Goal: Information Seeking & Learning: Learn about a topic

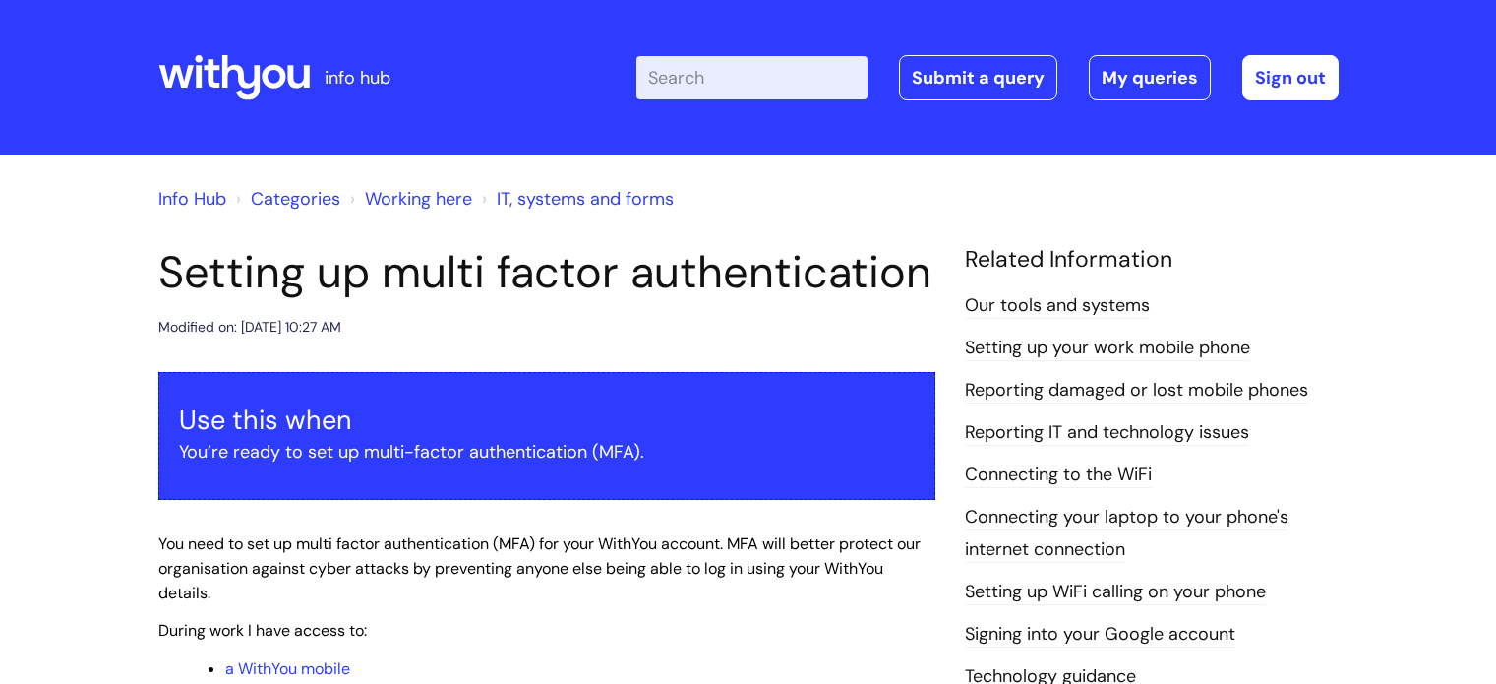
scroll to position [980, 0]
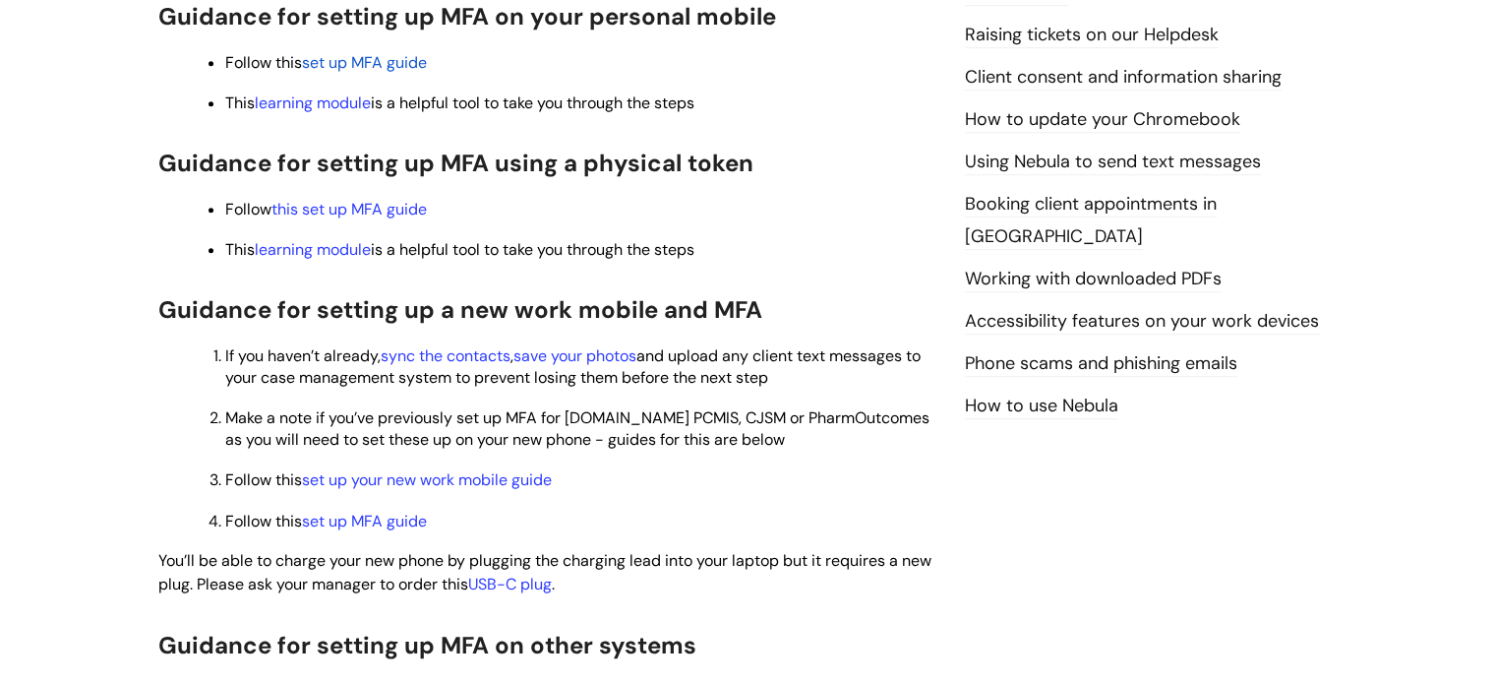
click at [391, 73] on span "set up MFA guide" at bounding box center [364, 62] width 125 height 21
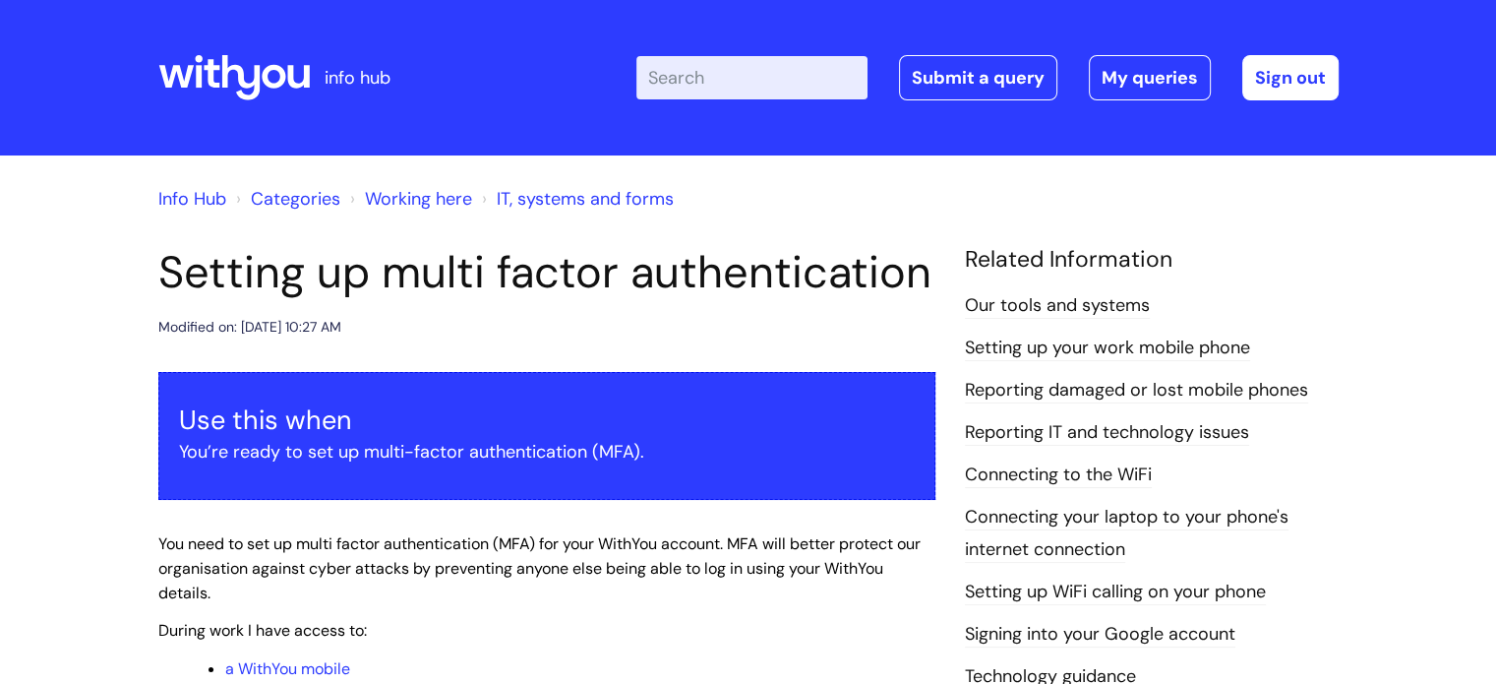
click at [766, 82] on input "Enter your search term here..." at bounding box center [751, 77] width 231 height 43
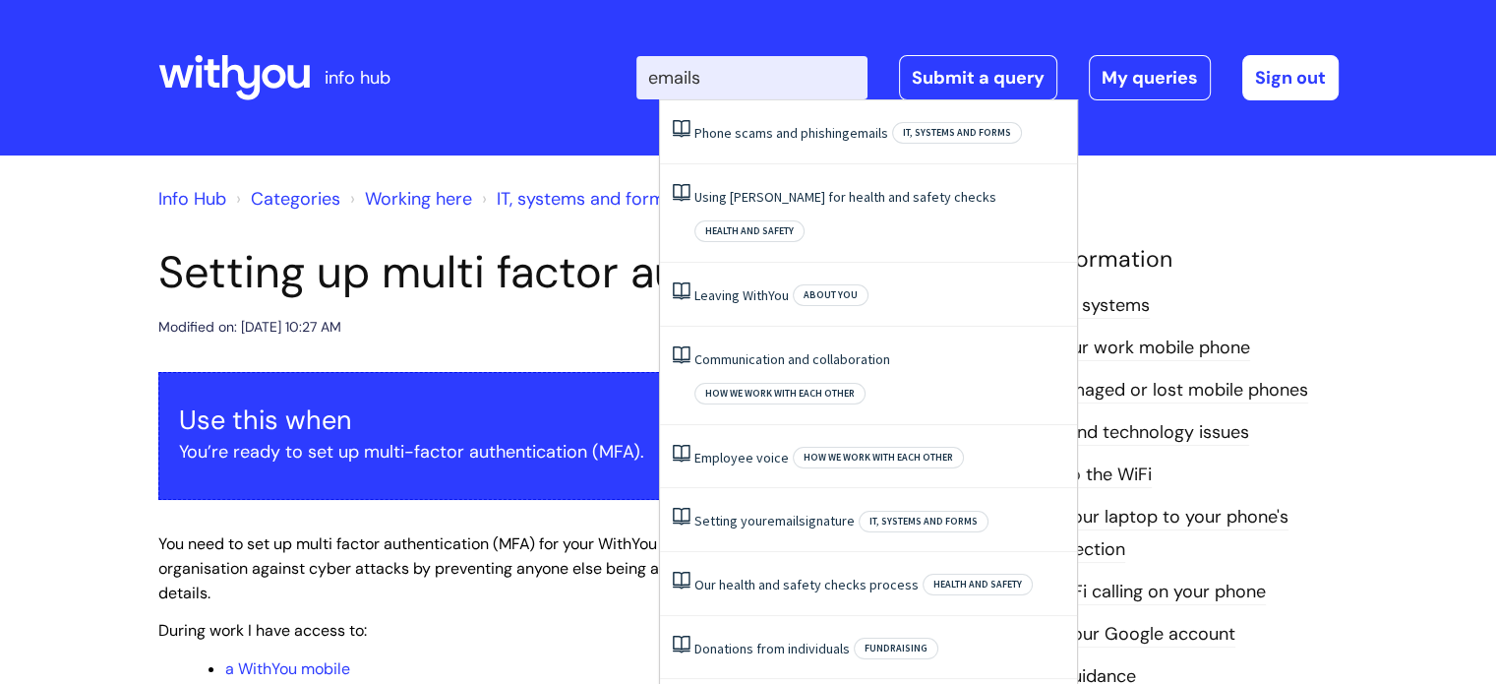
type input "email"
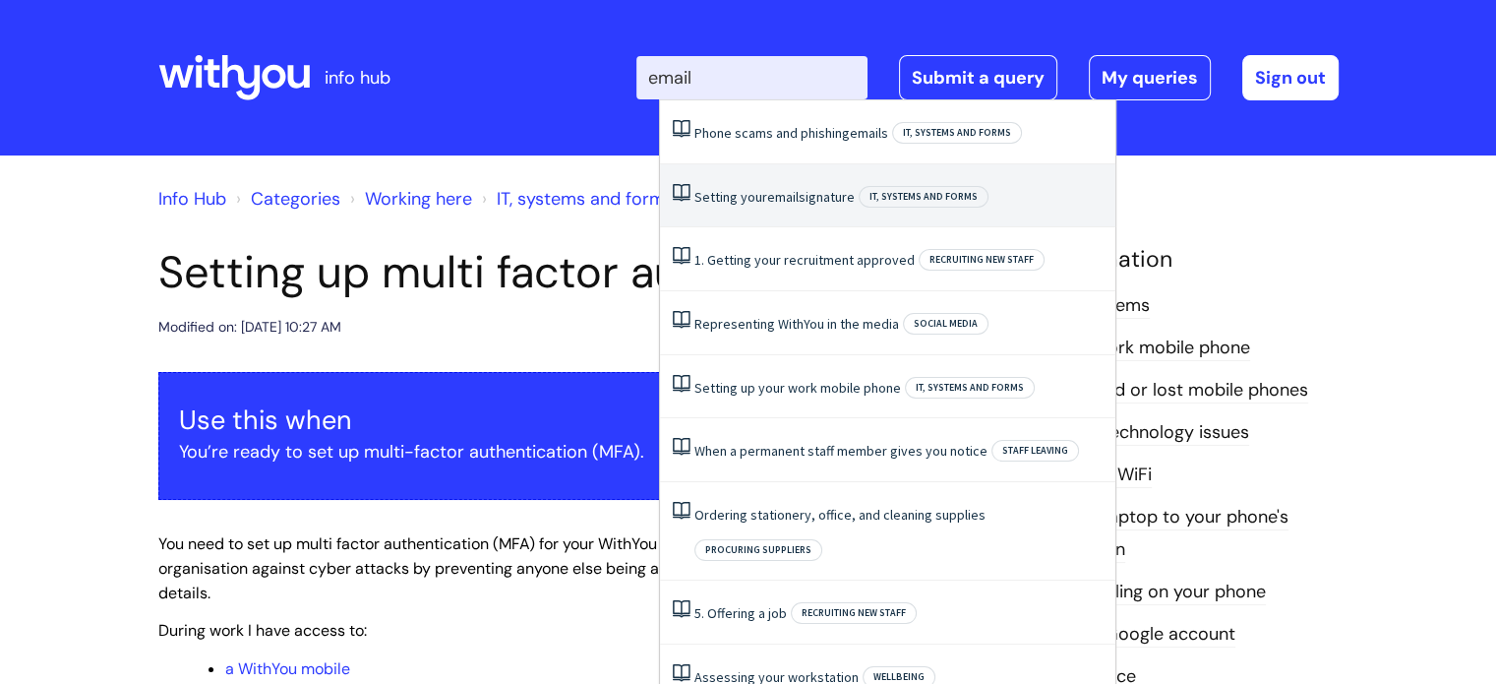
click at [768, 170] on li "Setting your email signature IT, systems and forms" at bounding box center [887, 196] width 455 height 64
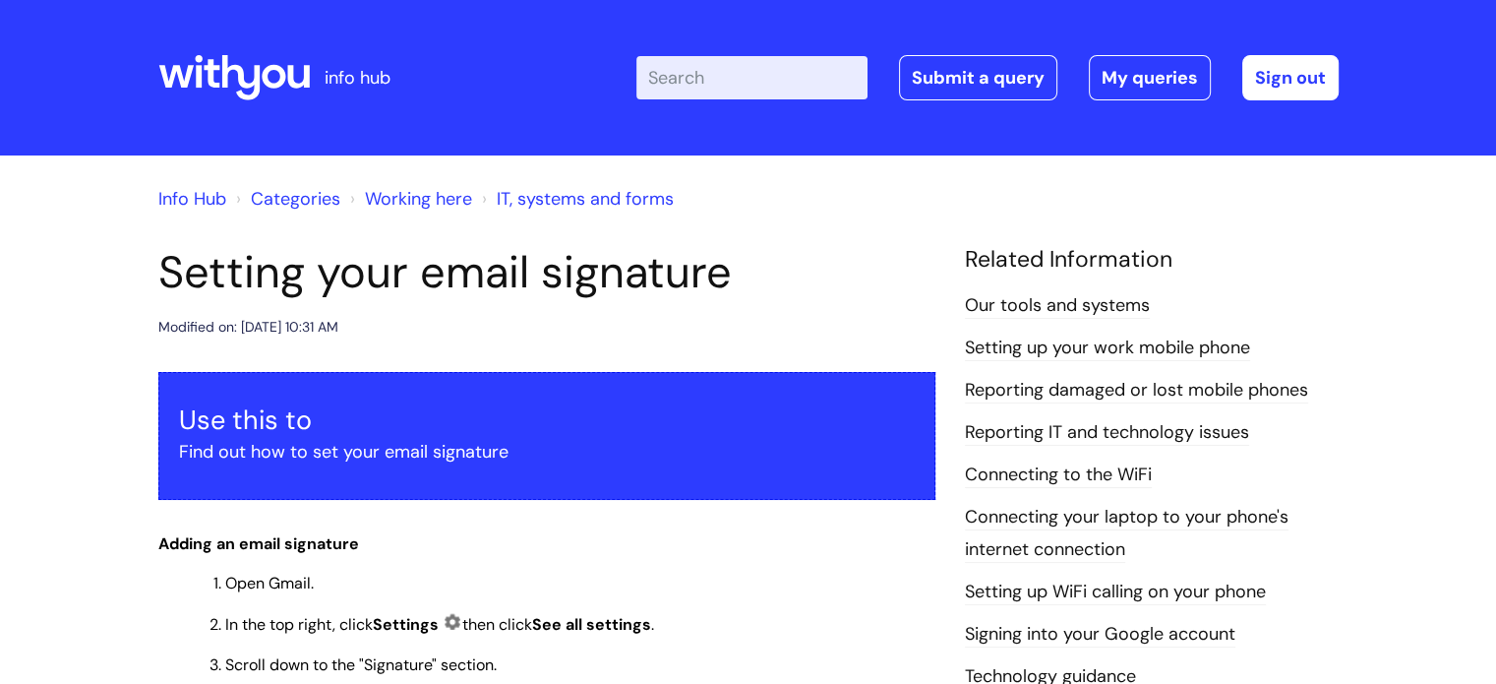
drag, startPoint x: 128, startPoint y: 7, endPoint x: 438, endPoint y: 62, distance: 314.7
click at [438, 62] on div "info hub" at bounding box center [304, 78] width 293 height 116
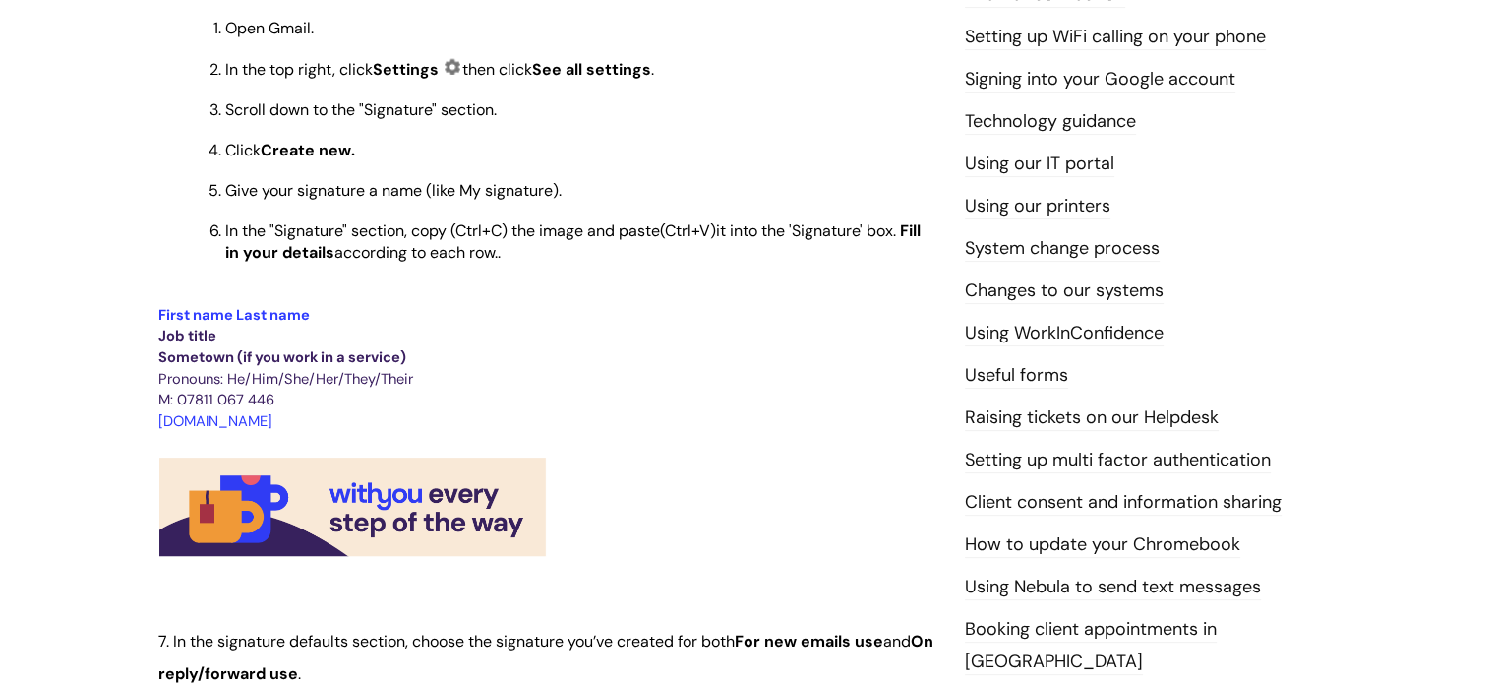
scroll to position [590, 0]
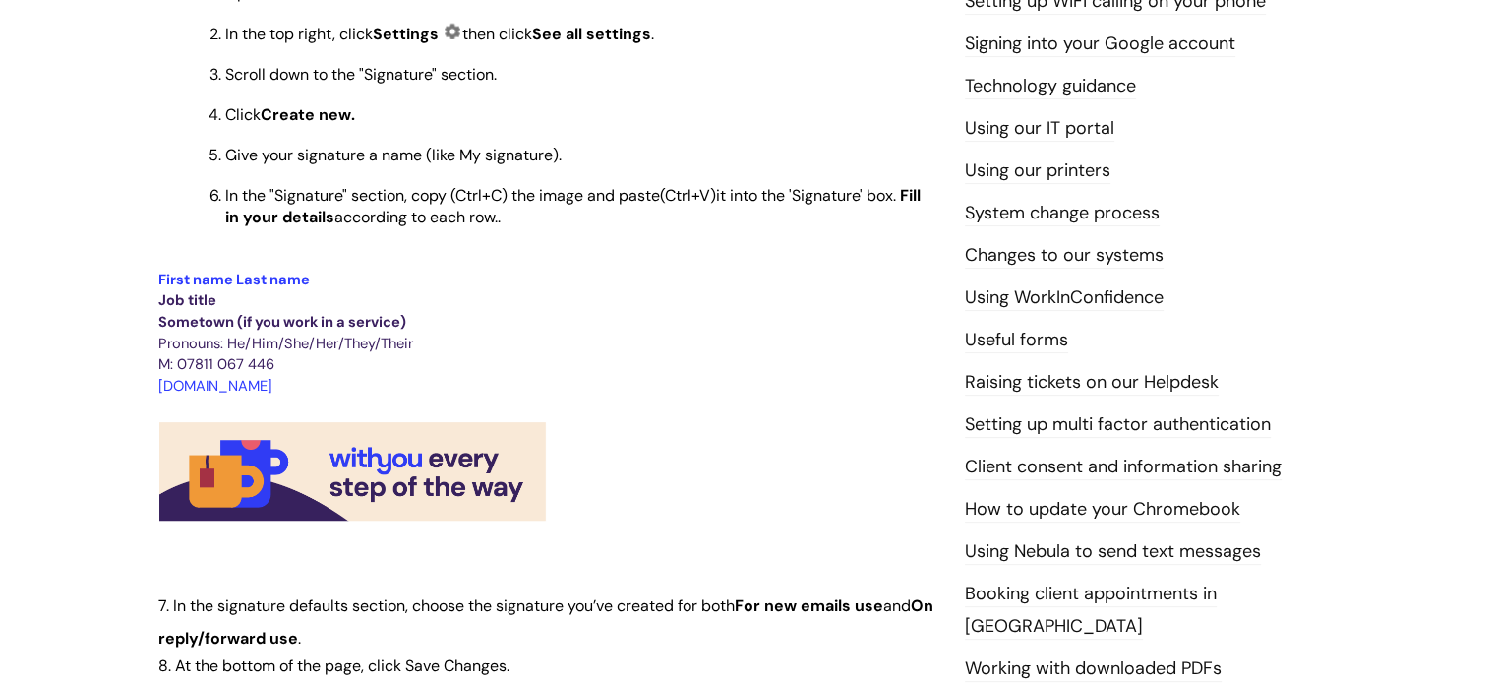
drag, startPoint x: 299, startPoint y: 388, endPoint x: 138, endPoint y: 282, distance: 193.1
click at [138, 282] on div "Info Hub Categories Working here IT, systems and forms Setting your email signa…" at bounding box center [748, 522] width 1496 height 1914
copy div "First name Last name Job title Sometown (if you work in a service) Pronouns: He…"
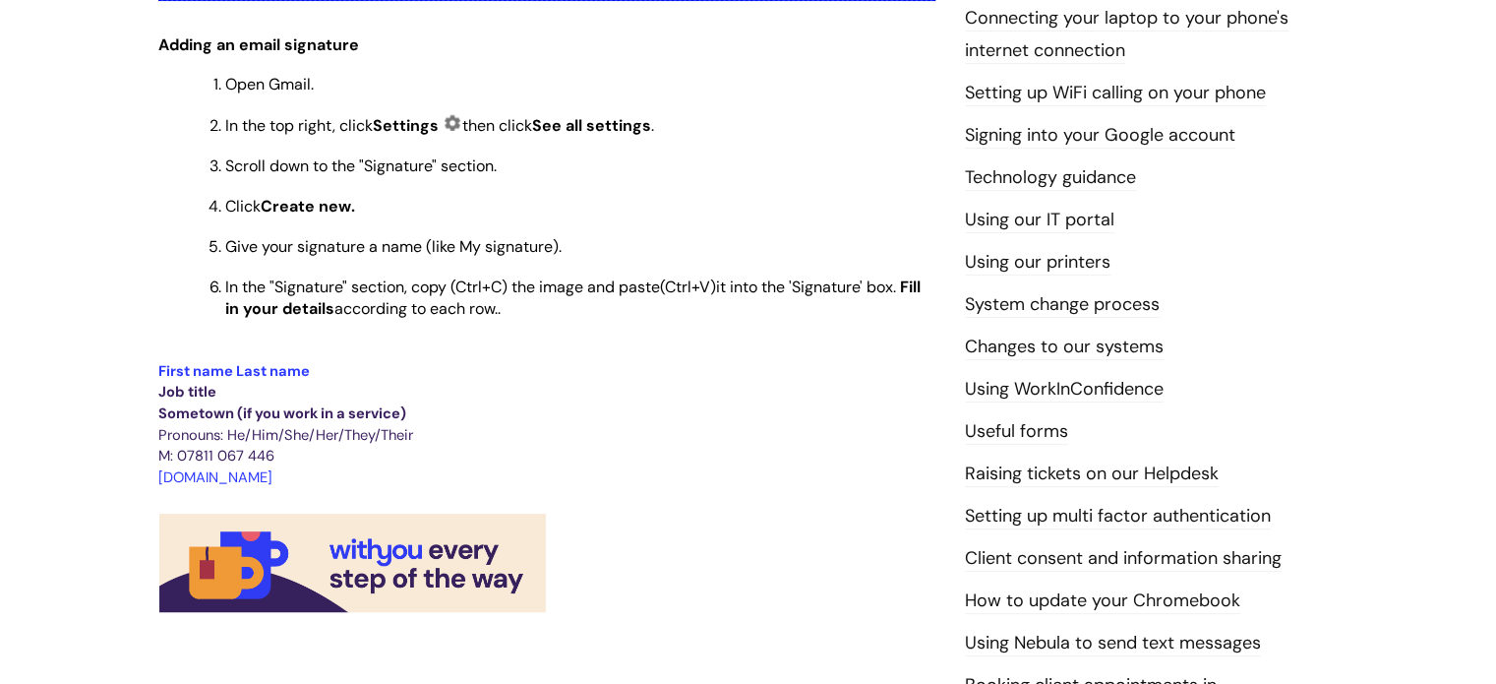
scroll to position [393, 0]
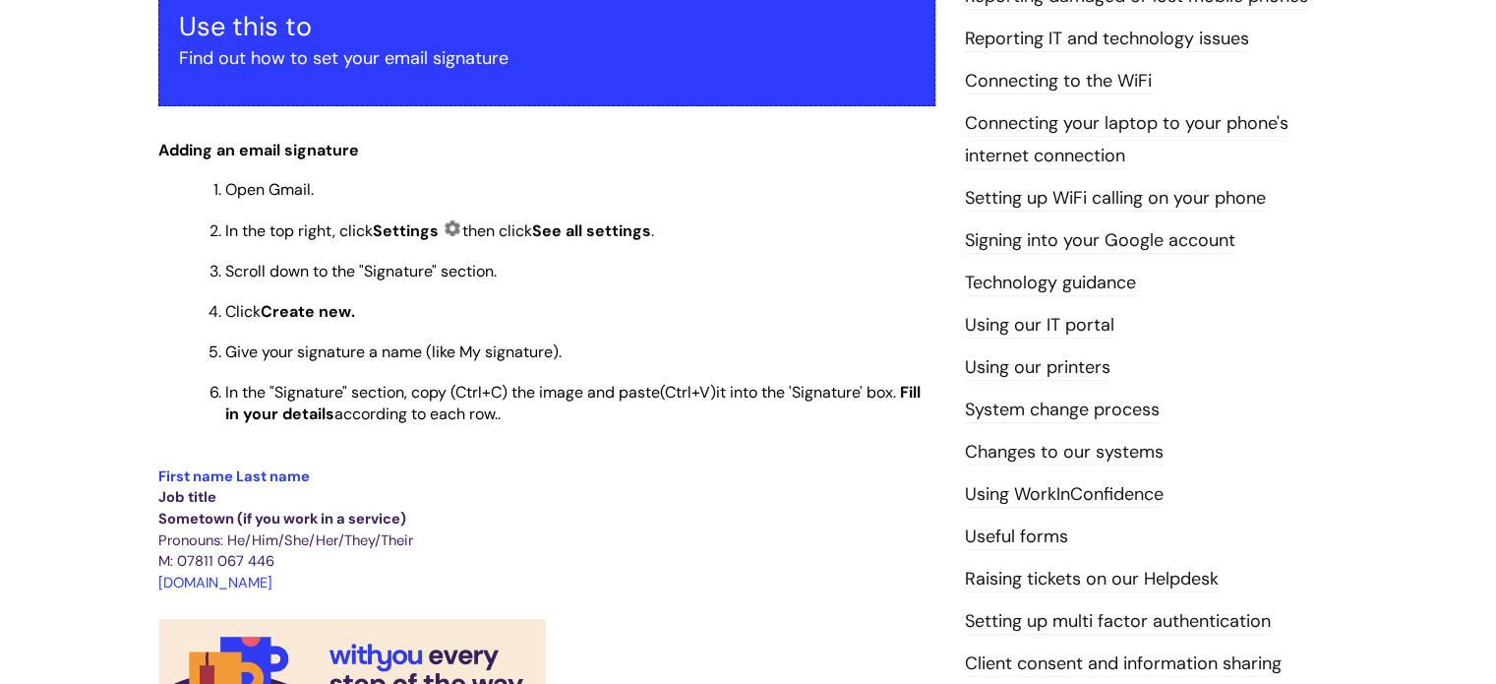
click at [602, 317] on p "Click Create new." at bounding box center [580, 312] width 710 height 22
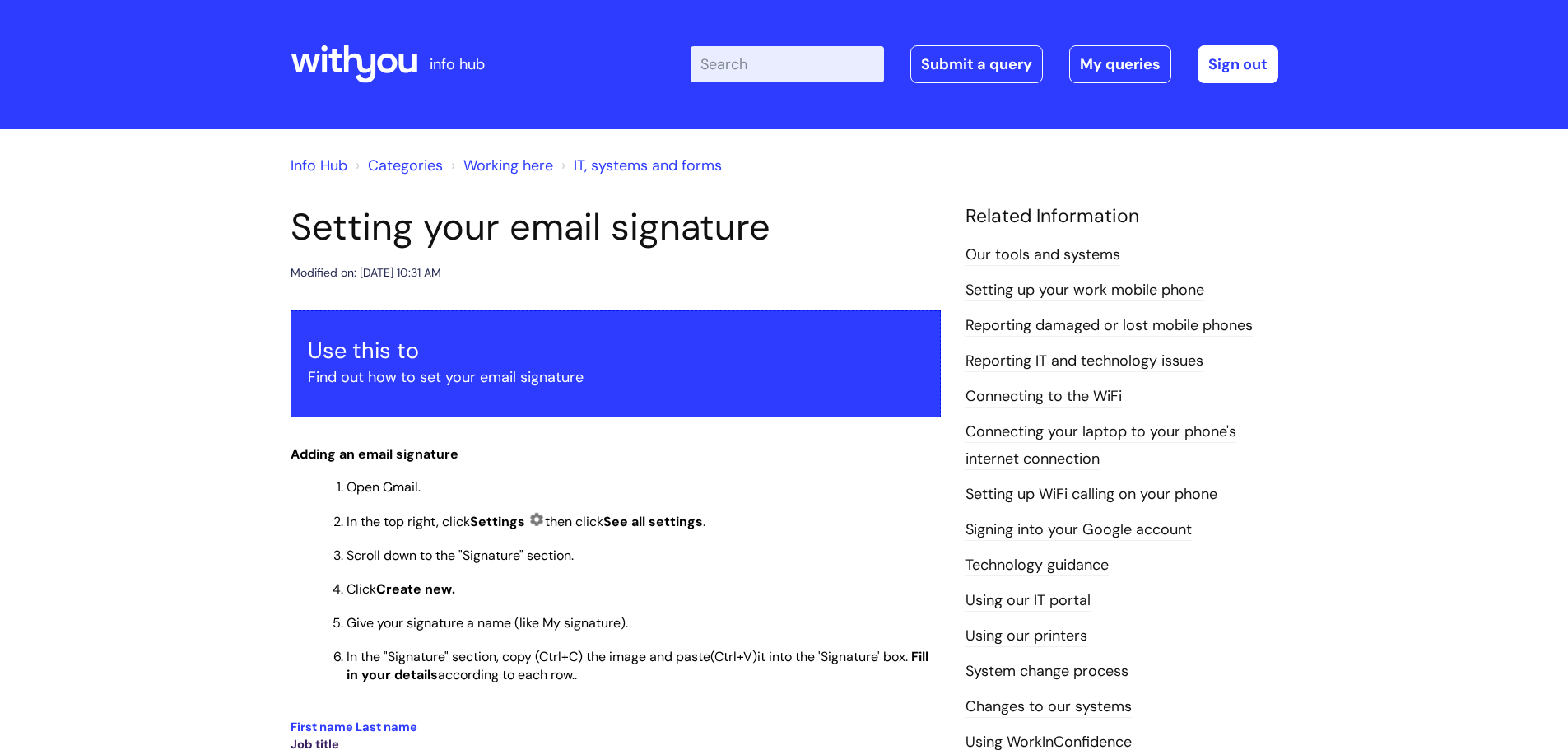
scroll to position [0, 0]
click at [782, 71] on input "Enter your search term here..." at bounding box center [787, 64] width 193 height 36
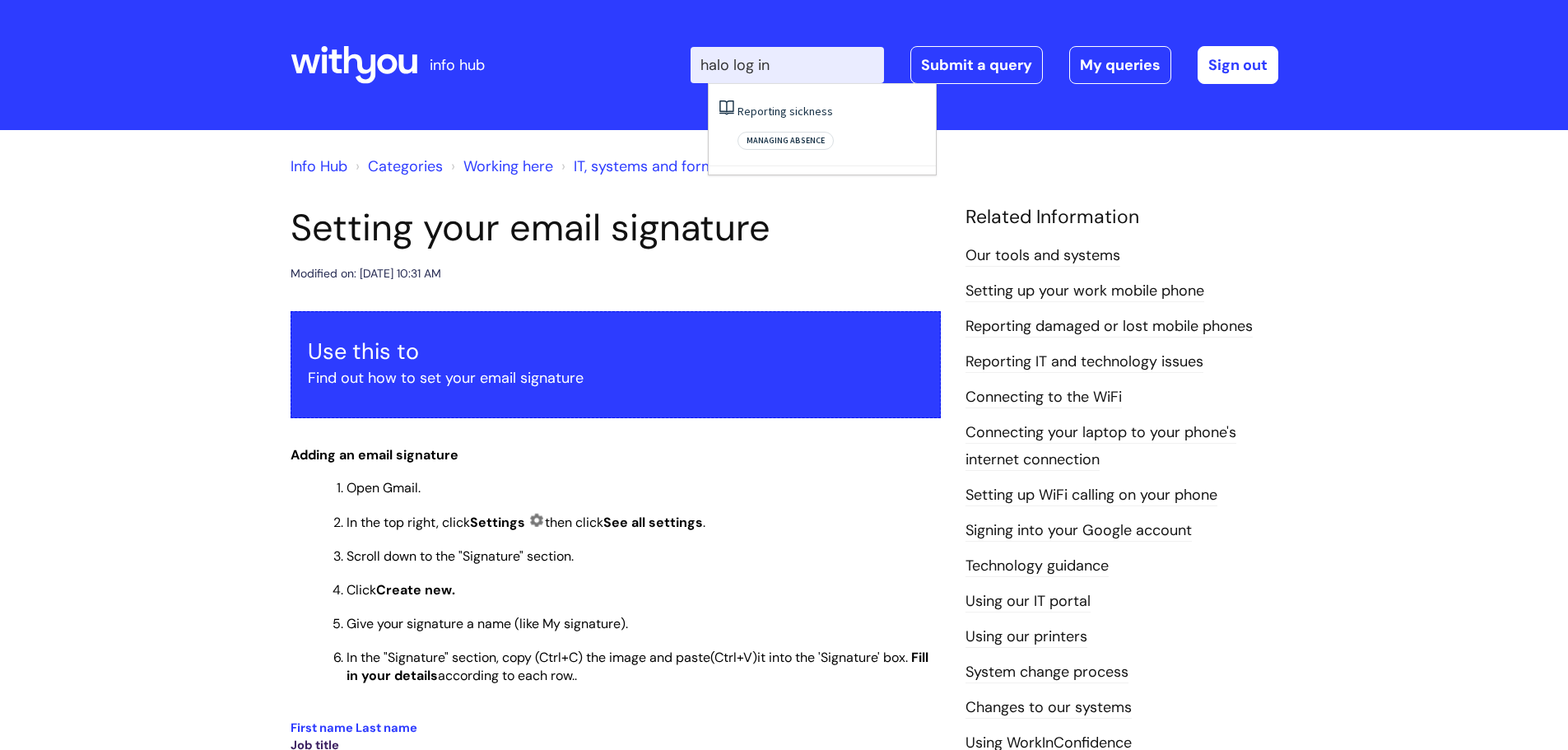
type input "halo log in"
click button "Search" at bounding box center [0, 0] width 0 height 0
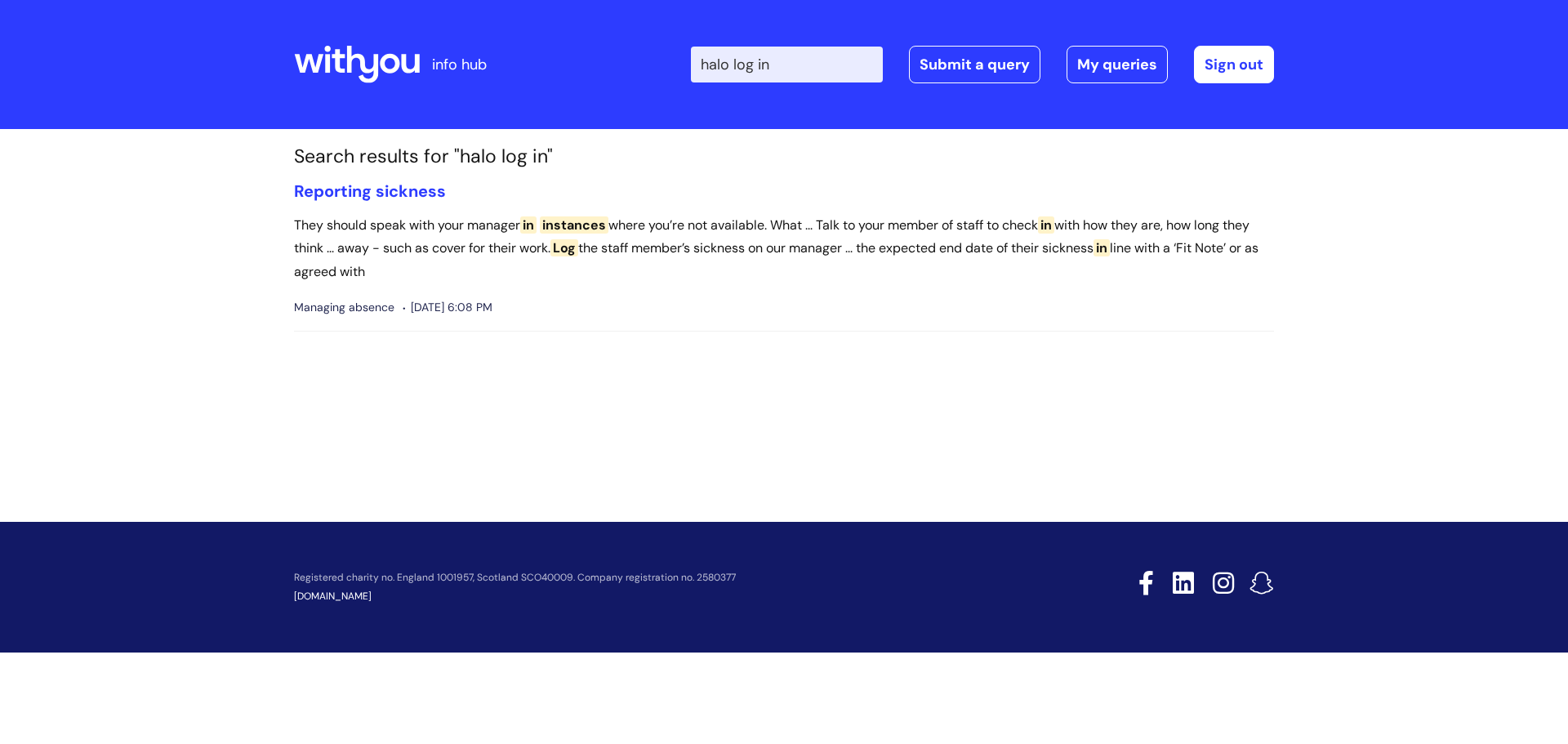
drag, startPoint x: 791, startPoint y: 67, endPoint x: 751, endPoint y: 65, distance: 40.0
click at [751, 65] on input "halo log in" at bounding box center [786, 64] width 192 height 36
type input "halo"
click button "Search" at bounding box center [0, 0] width 0 height 0
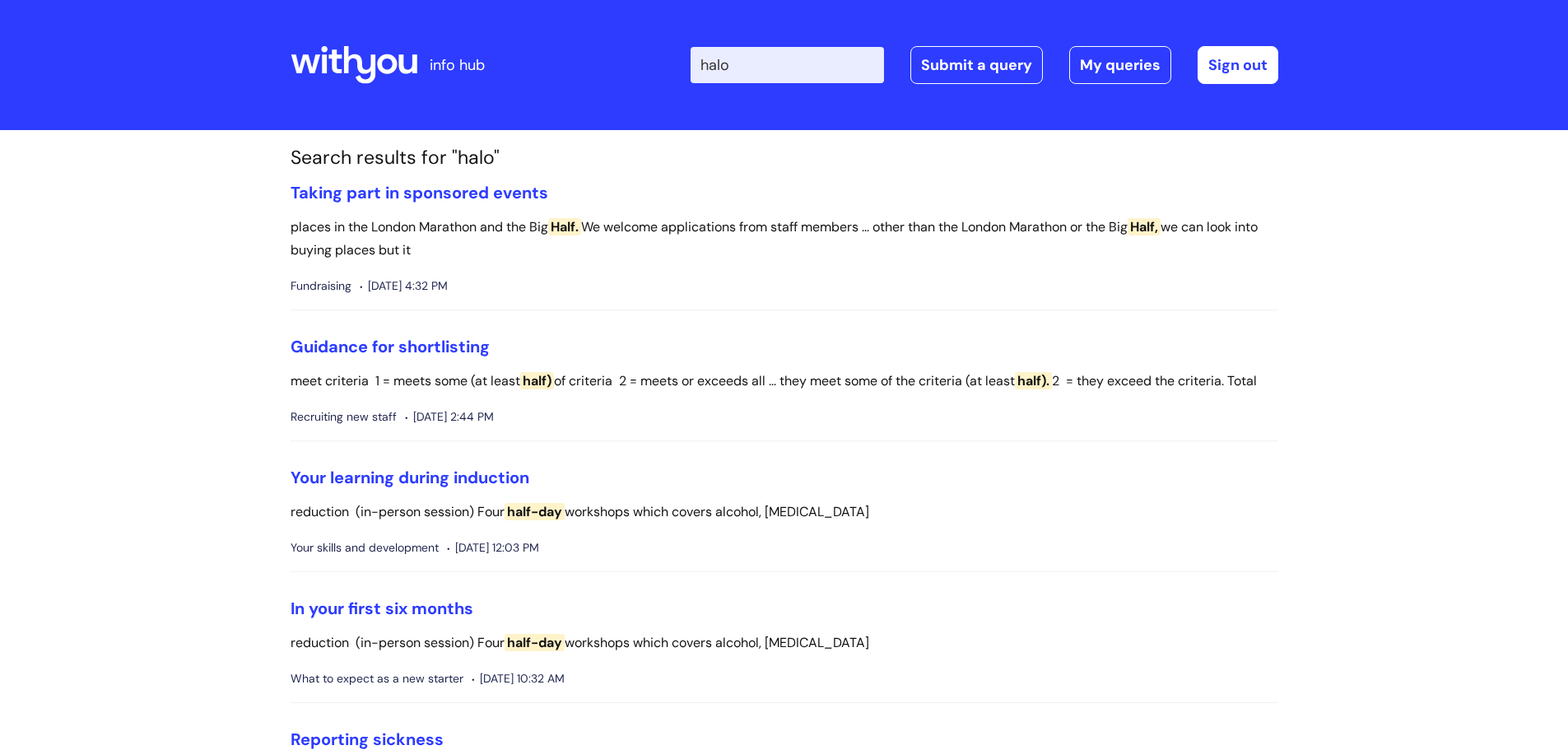
click at [400, 64] on icon at bounding box center [407, 64] width 18 height 19
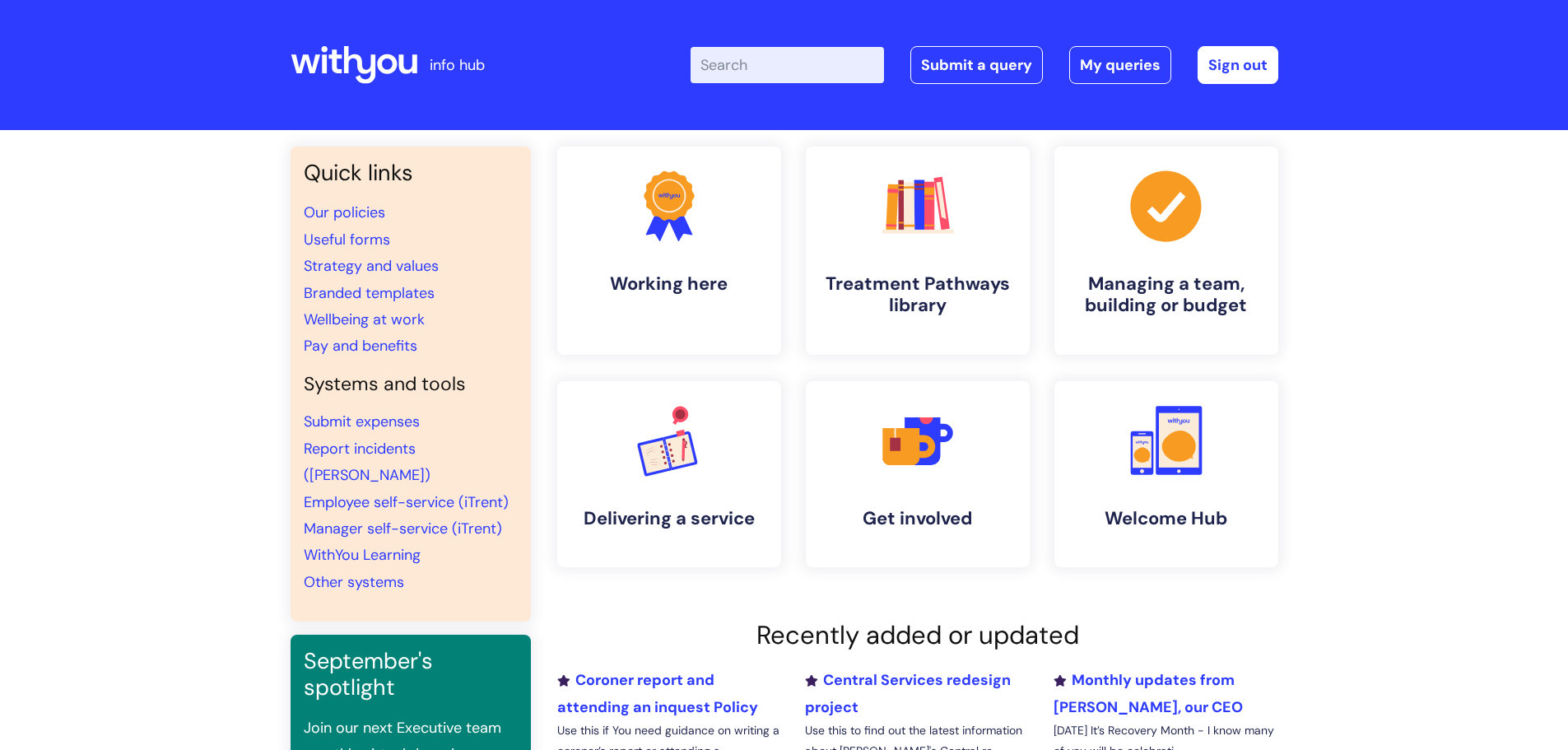
drag, startPoint x: 69, startPoint y: 3, endPoint x: 787, endPoint y: 74, distance: 721.5
click at [787, 74] on input "Enter your search term here..." at bounding box center [787, 64] width 193 height 36
type input "Halo"
click button "Search" at bounding box center [0, 0] width 0 height 0
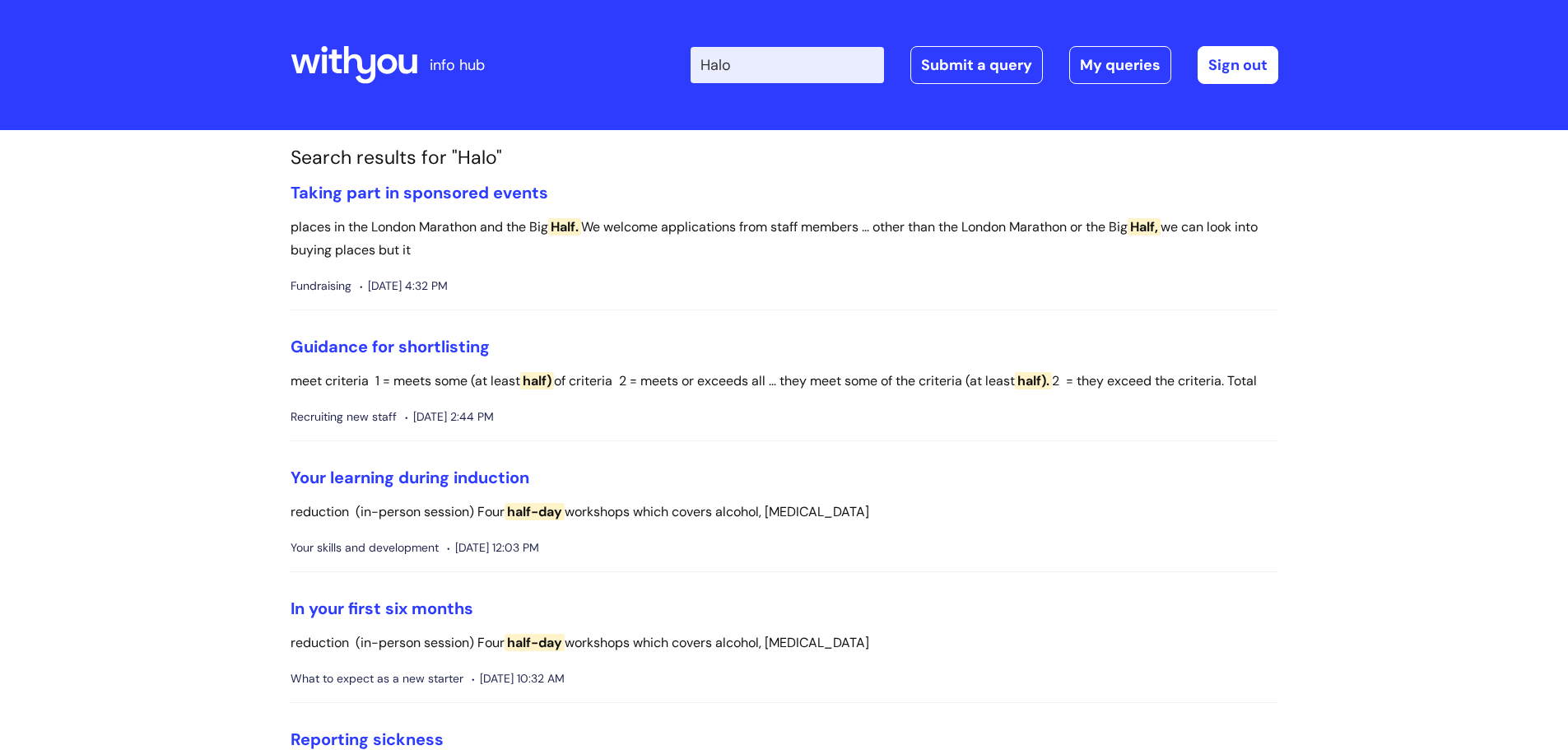
drag, startPoint x: 751, startPoint y: 59, endPoint x: 716, endPoint y: 60, distance: 35.0
click at [716, 60] on input "Halo" at bounding box center [787, 64] width 193 height 36
click at [431, 65] on p "info hub" at bounding box center [457, 64] width 55 height 26
click at [351, 65] on icon at bounding box center [353, 64] width 126 height 39
